Goal: Task Accomplishment & Management: Manage account settings

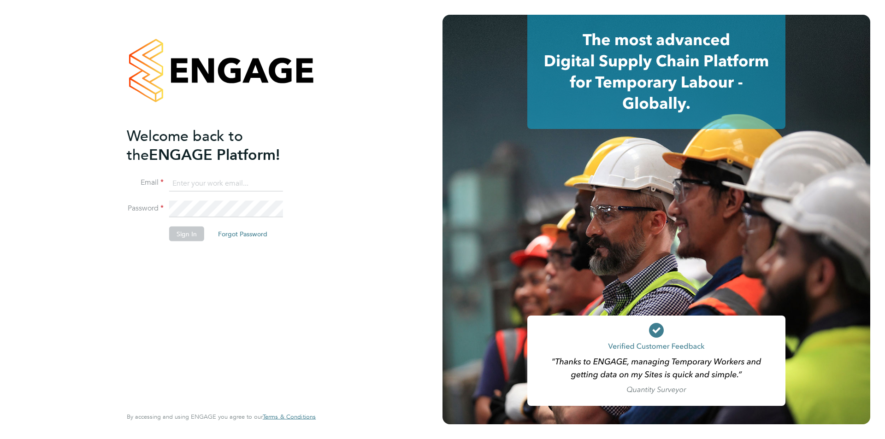
click at [202, 183] on input at bounding box center [226, 183] width 114 height 17
type input "[PERSON_NAME][EMAIL_ADDRESS][PERSON_NAME][DOMAIN_NAME]"
click at [190, 232] on button "Sign In" at bounding box center [186, 233] width 35 height 15
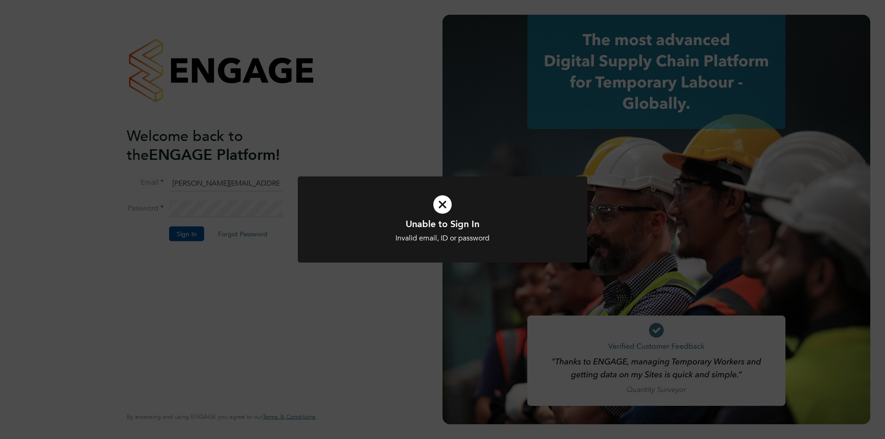
click at [238, 250] on div "Unable to Sign In Invalid email, ID or password Cancel Okay" at bounding box center [442, 219] width 885 height 439
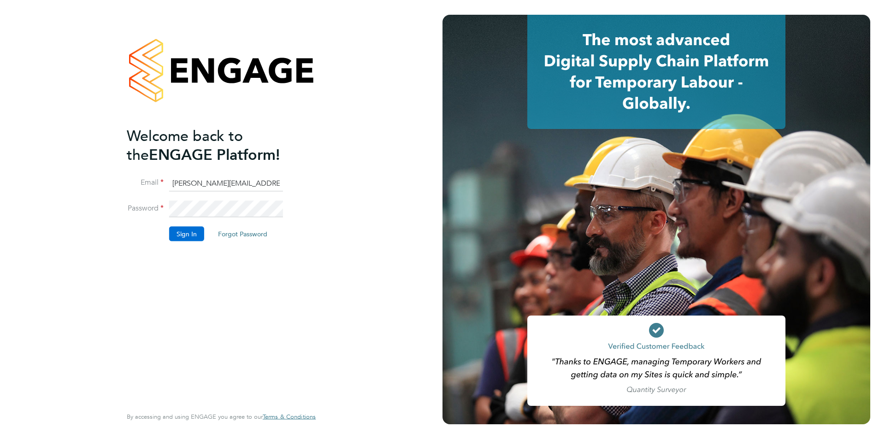
click at [186, 234] on button "Sign In" at bounding box center [186, 233] width 35 height 15
click at [186, 234] on div "Sorry, we are having problems connecting to our services." at bounding box center [221, 219] width 442 height 439
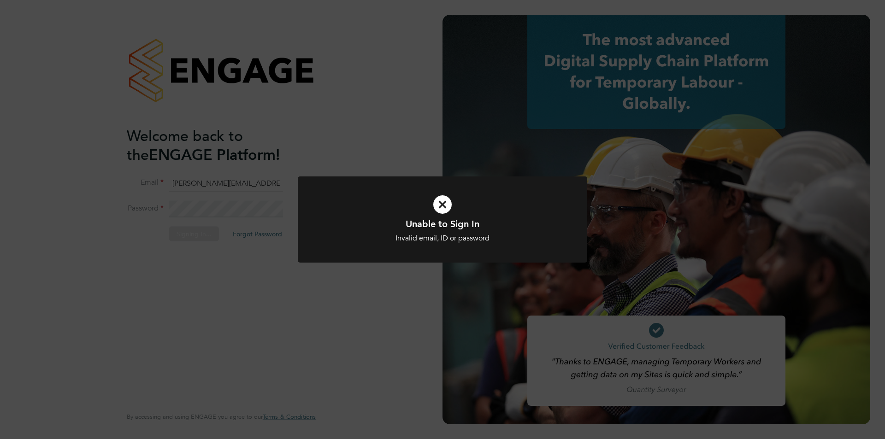
click at [442, 204] on icon at bounding box center [443, 205] width 240 height 36
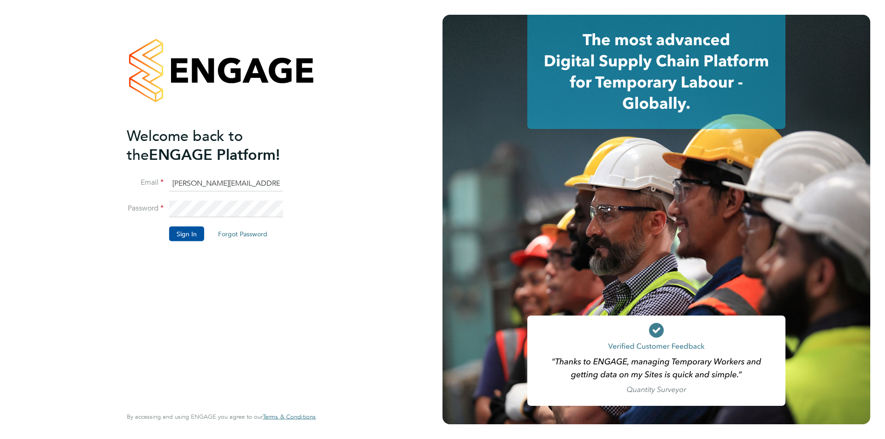
click at [233, 235] on button "Forgot Password" at bounding box center [243, 233] width 64 height 15
